Goal: Submit feedback/report problem: Submit feedback/report problem

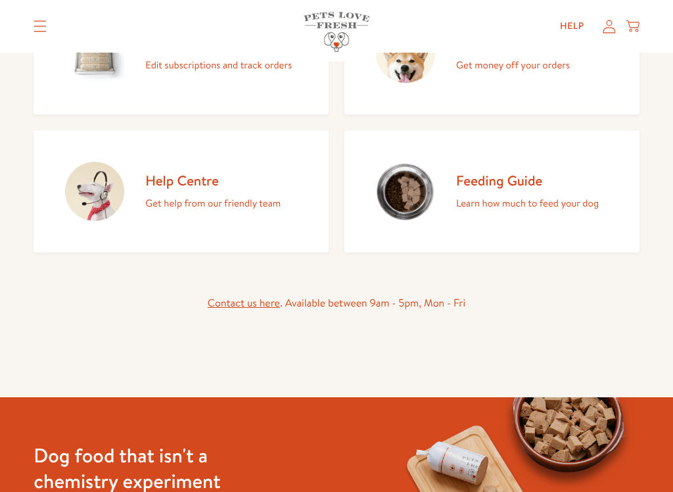
scroll to position [224, 0]
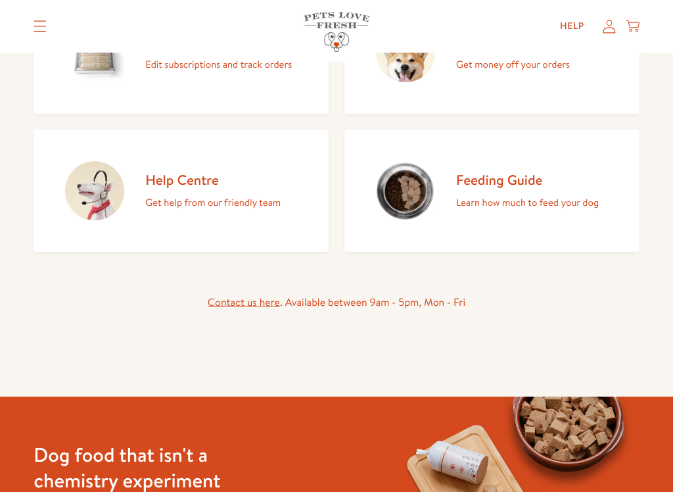
click at [109, 191] on img at bounding box center [94, 190] width 59 height 59
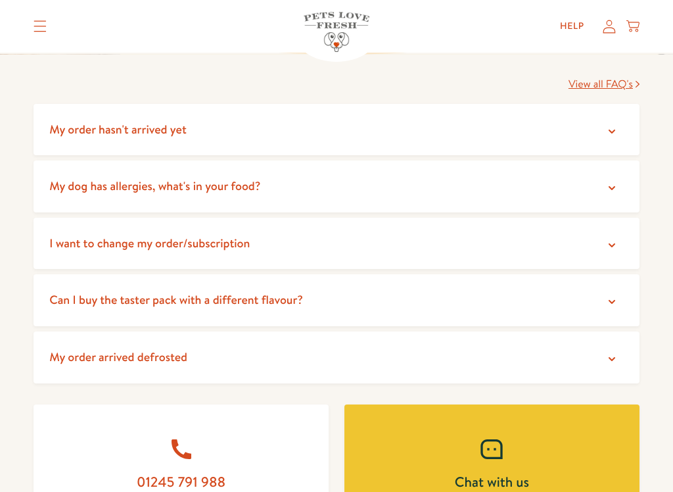
scroll to position [250, 0]
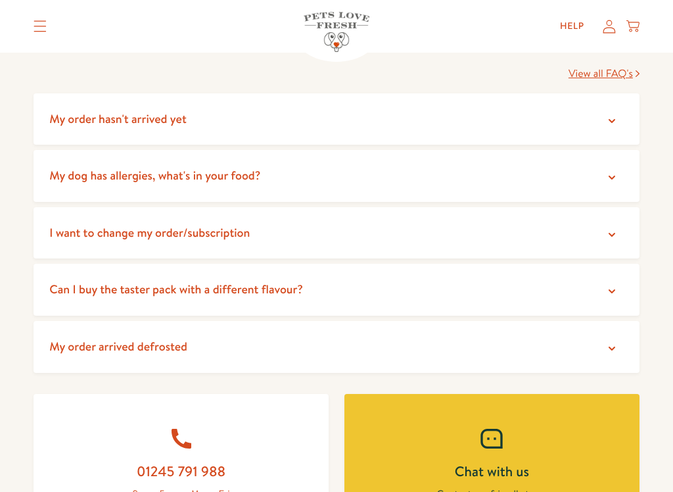
click at [615, 347] on icon at bounding box center [611, 348] width 13 height 13
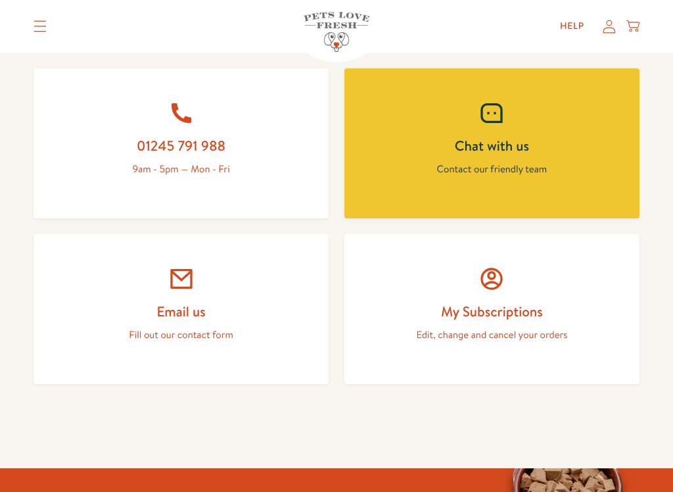
scroll to position [892, 0]
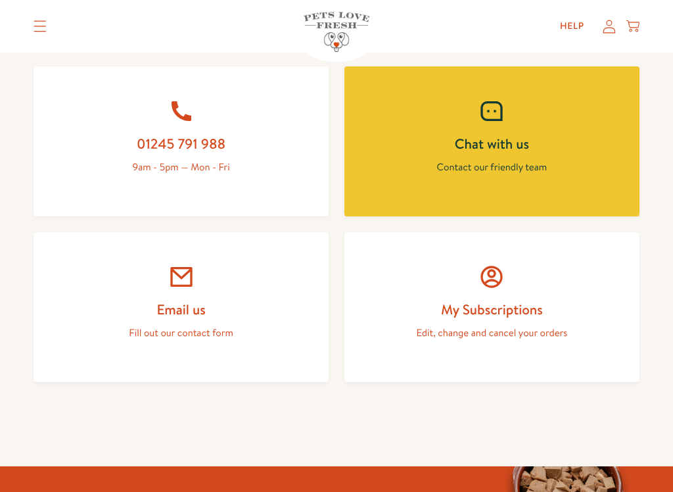
click at [185, 289] on link "Email us Fill out our contact form" at bounding box center [181, 307] width 295 height 150
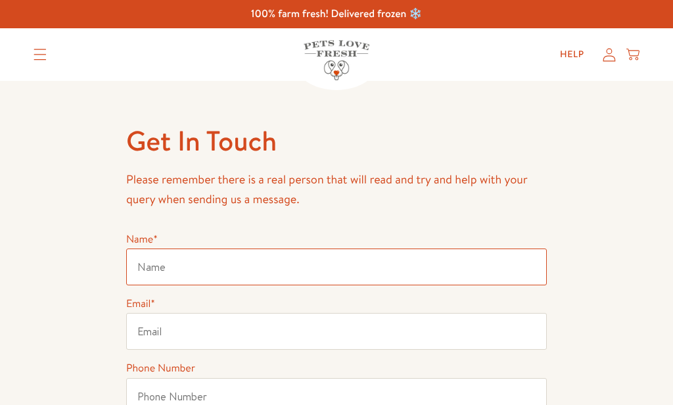
click at [307, 265] on input "Name *" at bounding box center [336, 266] width 421 height 37
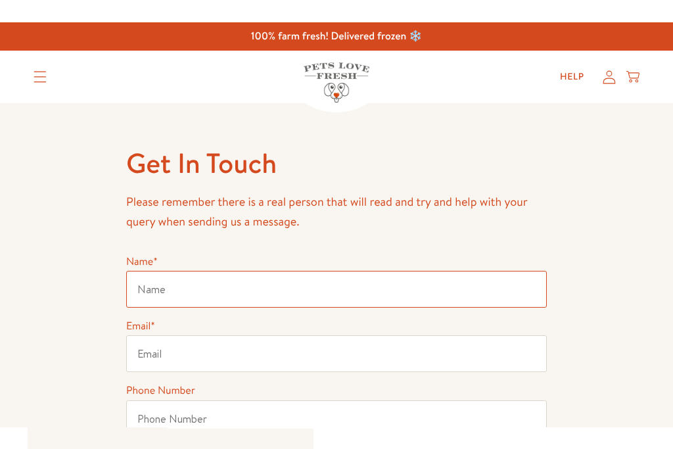
scroll to position [176, 0]
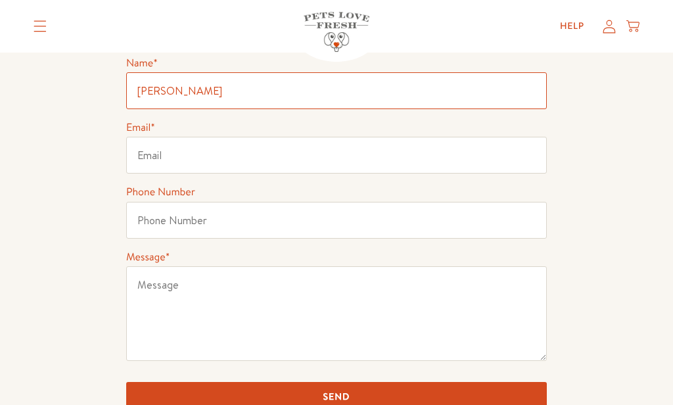
type input "Ruth Soper"
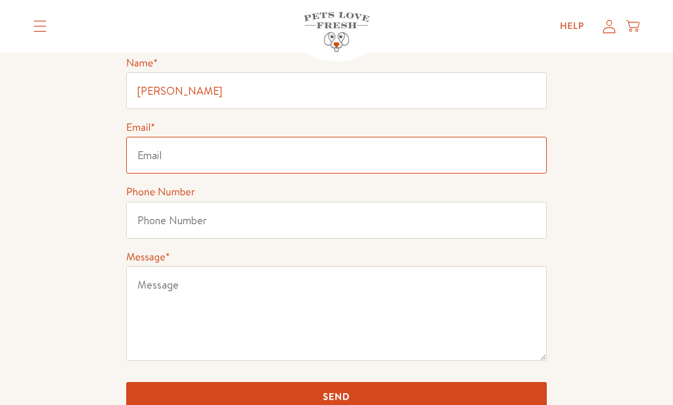
click at [311, 152] on input "Email *" at bounding box center [336, 155] width 421 height 37
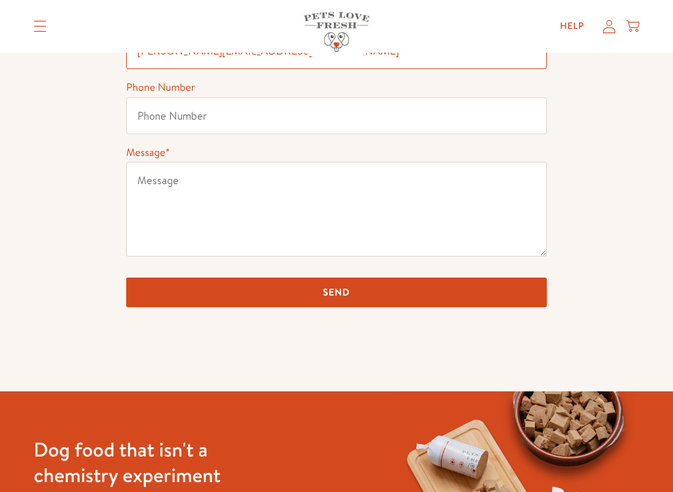
scroll to position [283, 0]
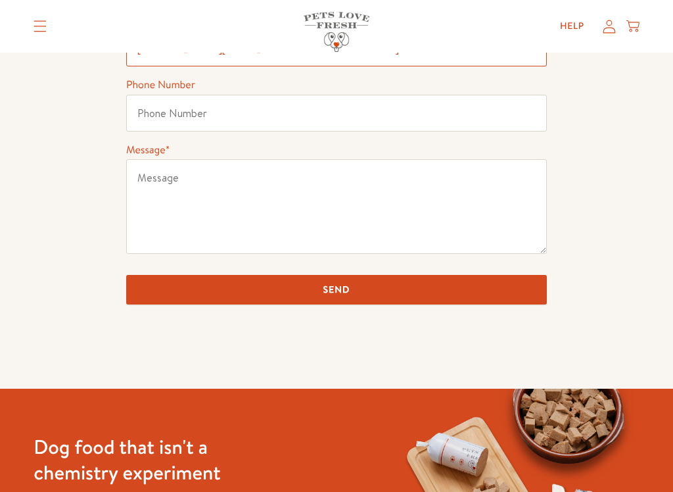
type input "ruth.soper56@gmail.com"
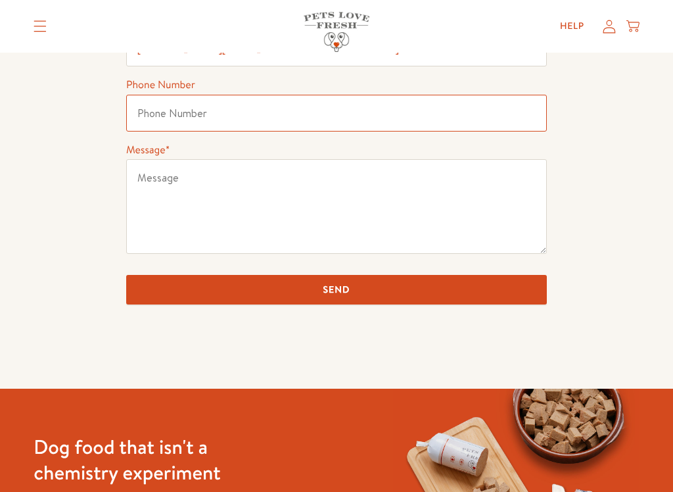
click at [322, 117] on input "Phone Number" at bounding box center [336, 113] width 421 height 37
type input "07754795380"
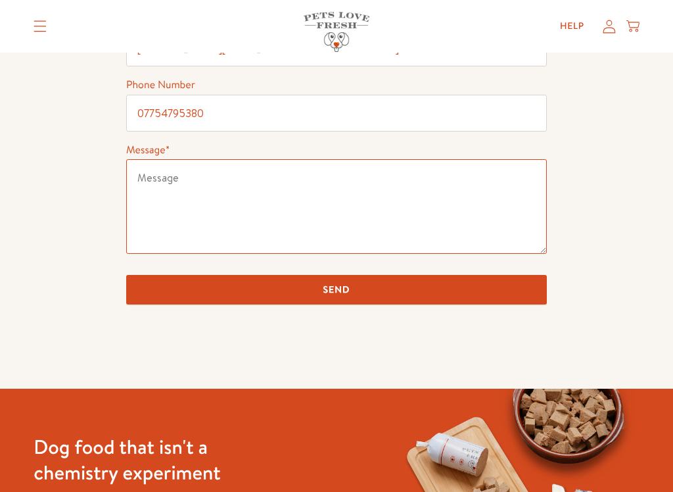
click at [334, 195] on textarea "Message *" at bounding box center [336, 206] width 421 height 95
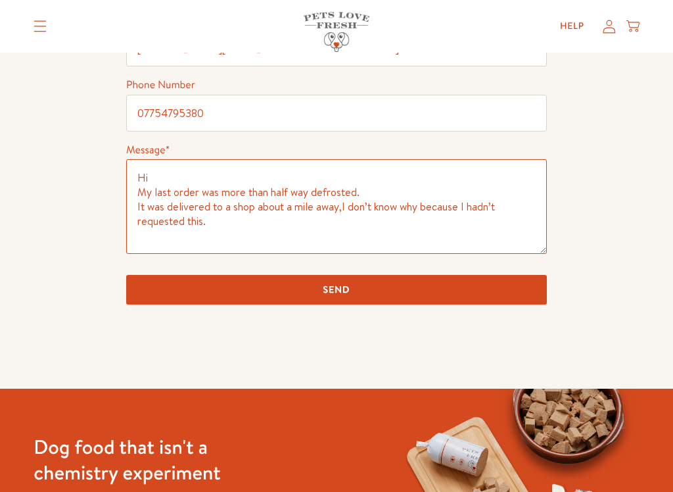
click at [371, 191] on textarea "Hi My last order was more than half way defrosted. It was delivered to a shop a…" at bounding box center [336, 206] width 421 height 95
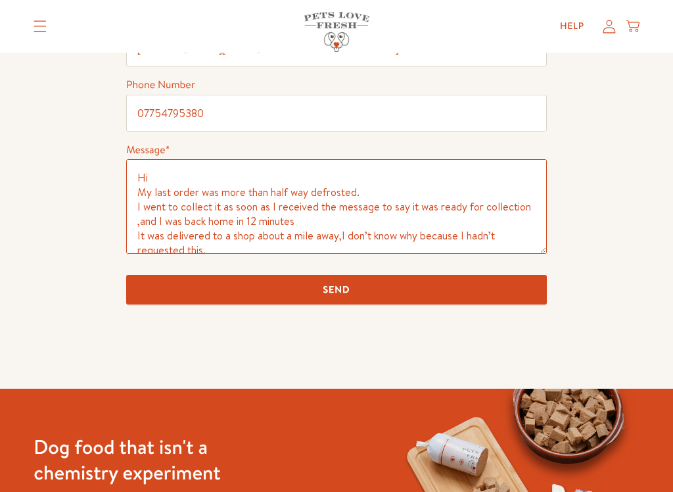
click at [375, 185] on textarea "Hi My last order was more than half way defrosted. I went to collect it as soon…" at bounding box center [336, 206] width 421 height 95
click at [360, 193] on textarea "Hi My last order was more than half way defrosted. I went to collect it as soon…" at bounding box center [336, 206] width 421 height 95
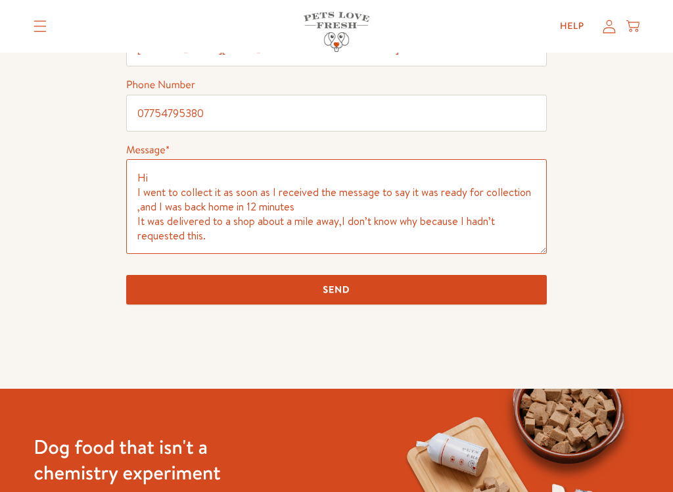
click at [208, 189] on textarea "Hi I went to collect it as soon as I received the message to say it was ready f…" at bounding box center [336, 206] width 421 height 95
click at [295, 193] on textarea "Hi I went to collect my order it as soon as I received the message to say it wa…" at bounding box center [336, 206] width 421 height 95
click at [269, 189] on textarea "Hi I went to collect my order as I received the message to say it was ready for…" at bounding box center [336, 206] width 421 height 95
click at [348, 206] on textarea "Hi I went to collect my order as soon I received the message to say it was read…" at bounding box center [336, 206] width 421 height 95
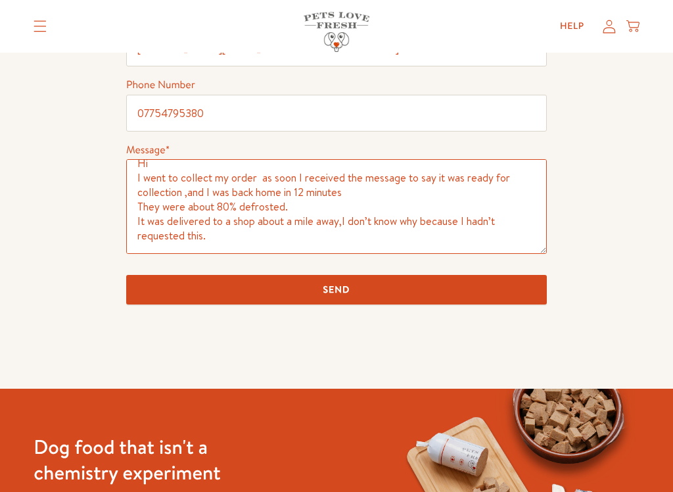
scroll to position [29, 0]
click at [217, 224] on textarea "Hi I went to collect my order as soon I received the message to say it was read…" at bounding box center [336, 206] width 421 height 95
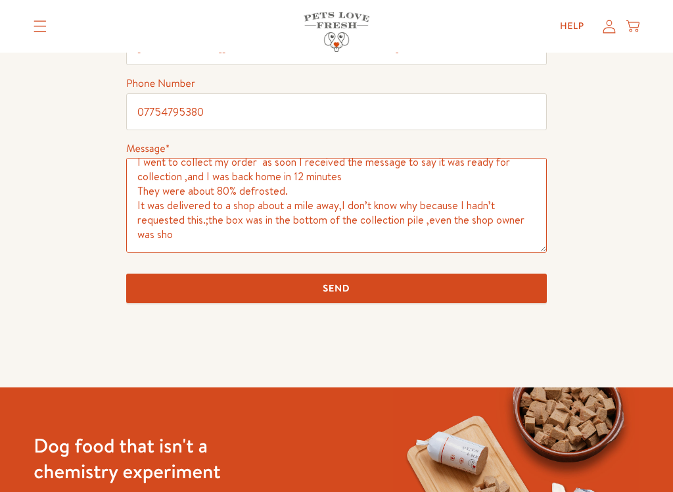
scroll to position [43, 0]
click at [349, 221] on textarea "Hi I went to collect my order as soon I received the message to say it was read…" at bounding box center [336, 205] width 421 height 95
click at [321, 220] on textarea "Hi I went to collect my order as soon I received the message to say it was read…" at bounding box center [336, 205] width 421 height 95
click at [417, 214] on textarea "Hi I went to collect my order as soon I received the message to say it was read…" at bounding box center [336, 205] width 421 height 95
click at [398, 223] on textarea "Hi I went to collect my order as soon I received the message to say it was read…" at bounding box center [336, 205] width 421 height 95
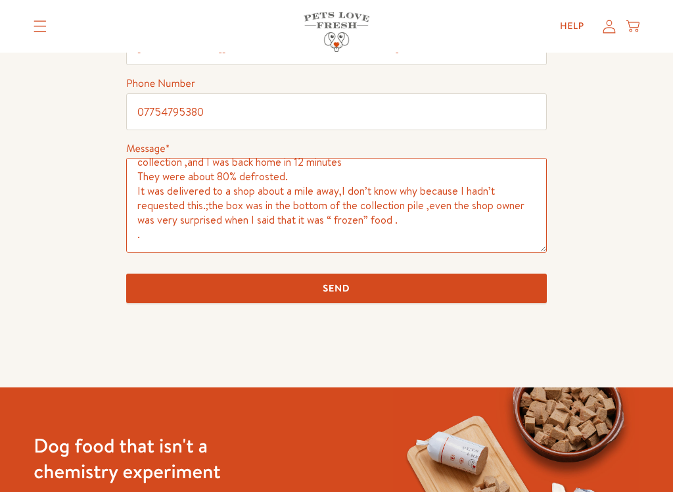
scroll to position [49, 0]
click at [415, 215] on textarea "Hi I went to collect my order as soon I received the message to say it was read…" at bounding box center [336, 205] width 421 height 95
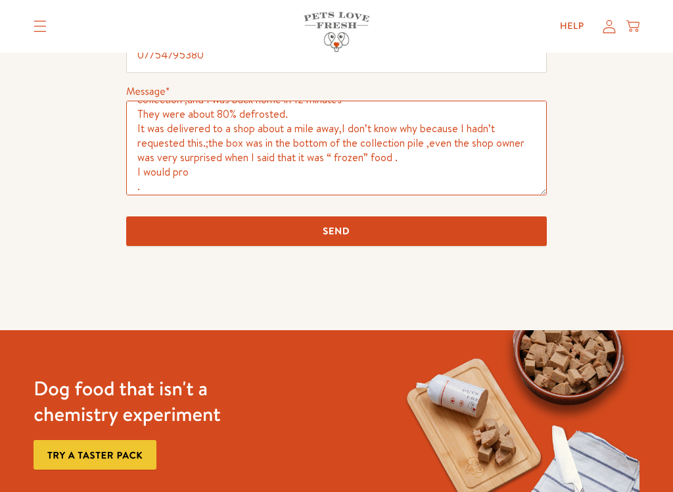
scroll to position [344, 0]
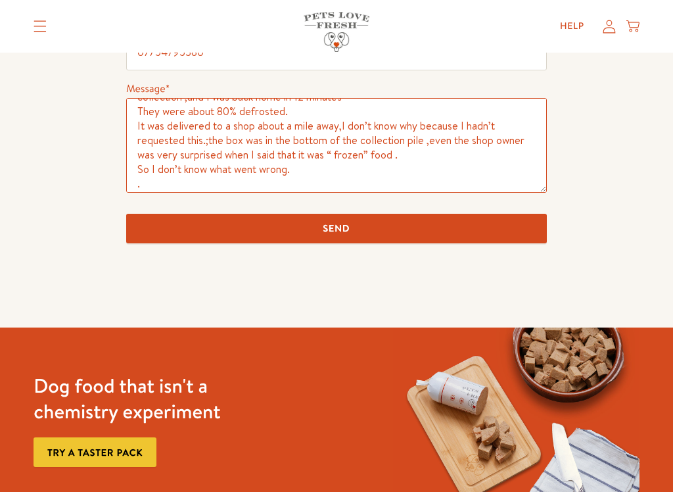
type textarea "Hi I went to collect my order as soon I received the message to say it was read…"
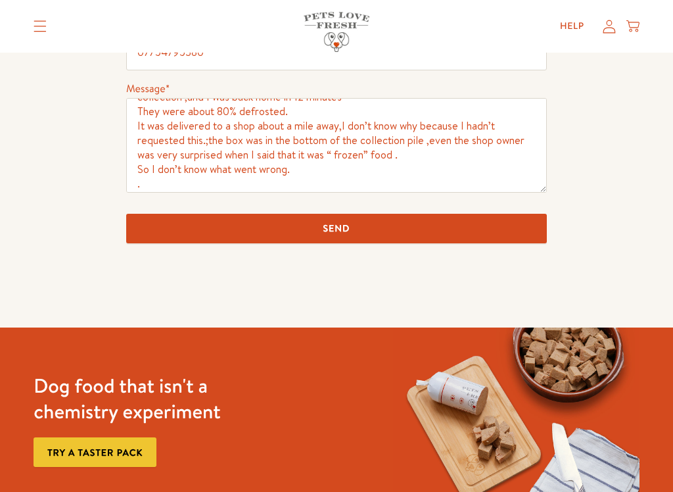
click at [337, 229] on input "Send" at bounding box center [336, 229] width 421 height 30
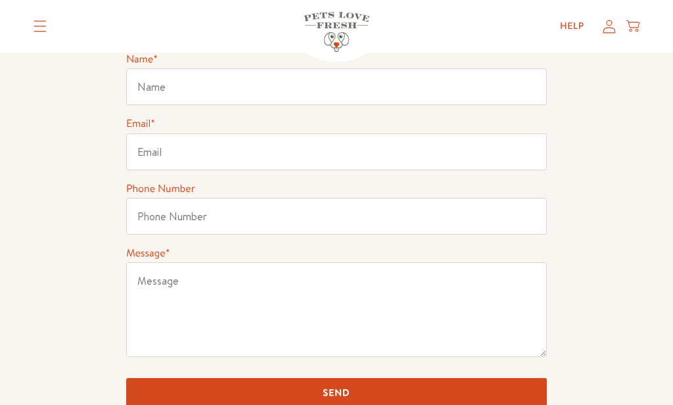
scroll to position [229, 0]
